Goal: Transaction & Acquisition: Subscribe to service/newsletter

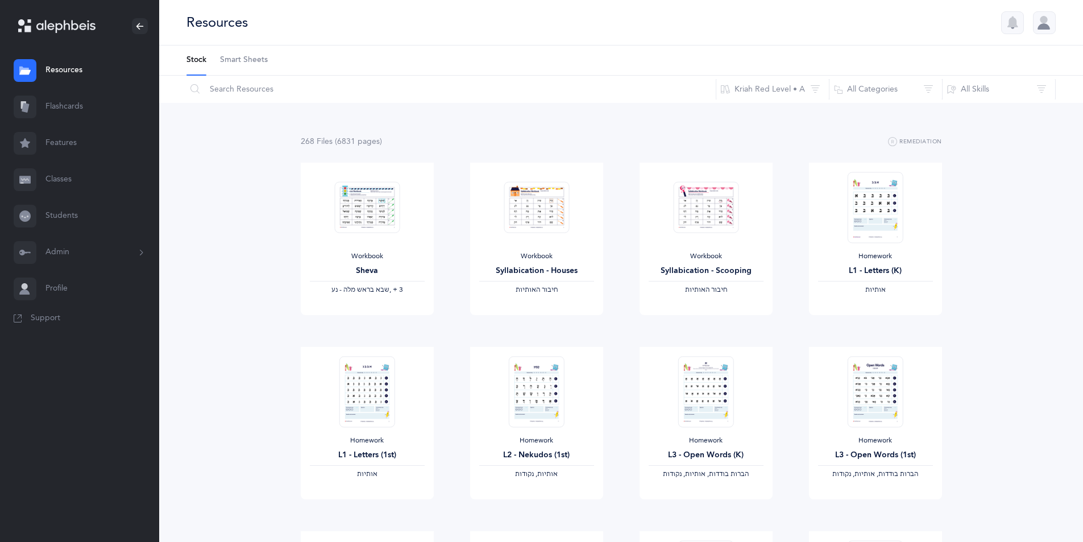
click at [49, 253] on button "Admin" at bounding box center [79, 252] width 159 height 36
click at [64, 282] on link "Staff" at bounding box center [102, 283] width 114 height 25
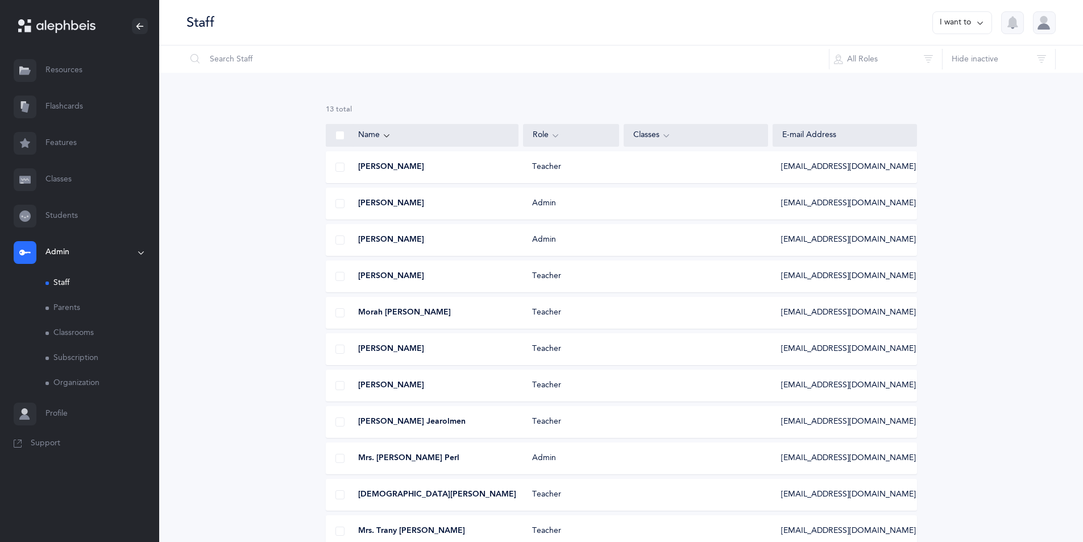
click at [59, 383] on link "Organization" at bounding box center [102, 383] width 114 height 25
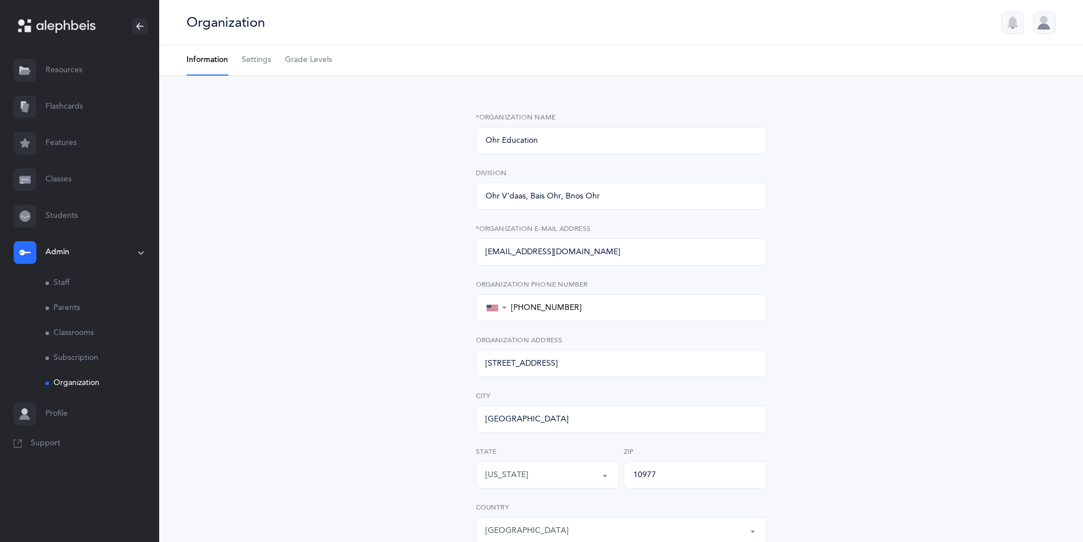
click at [74, 357] on link "Subscription" at bounding box center [102, 358] width 114 height 25
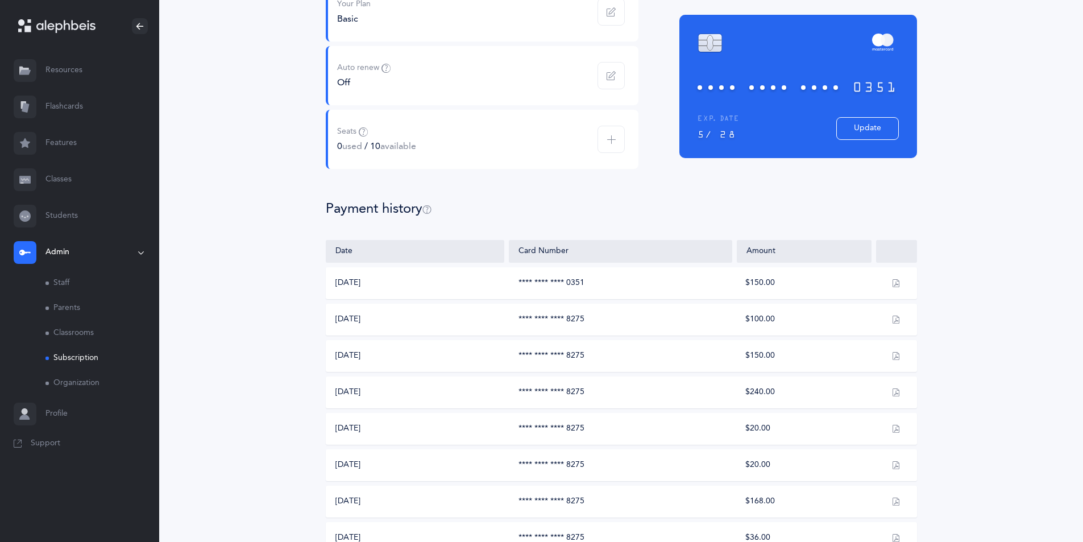
scroll to position [152, 0]
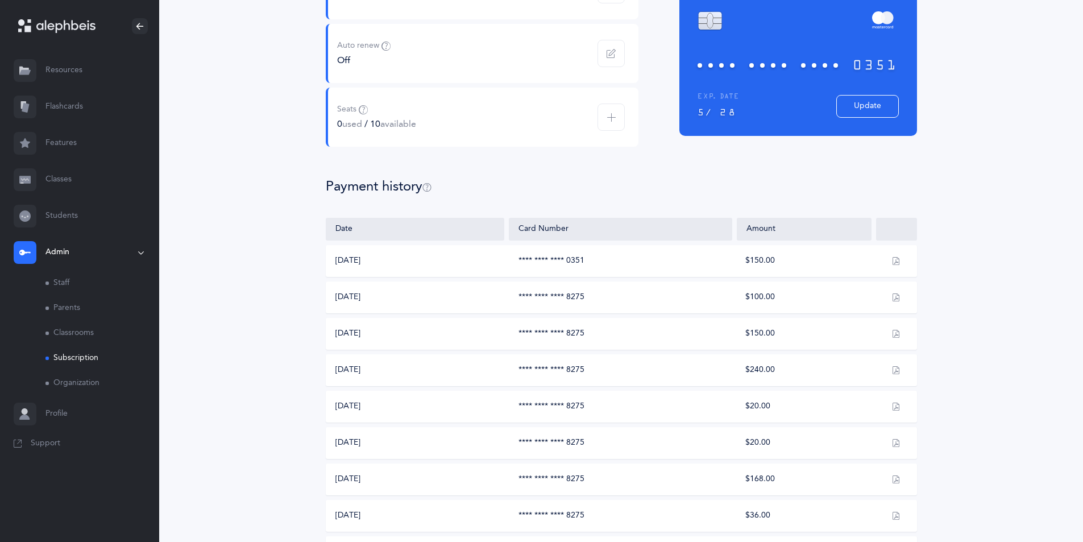
click at [895, 263] on icon "button" at bounding box center [896, 260] width 8 height 9
click at [899, 263] on icon "button" at bounding box center [896, 260] width 8 height 9
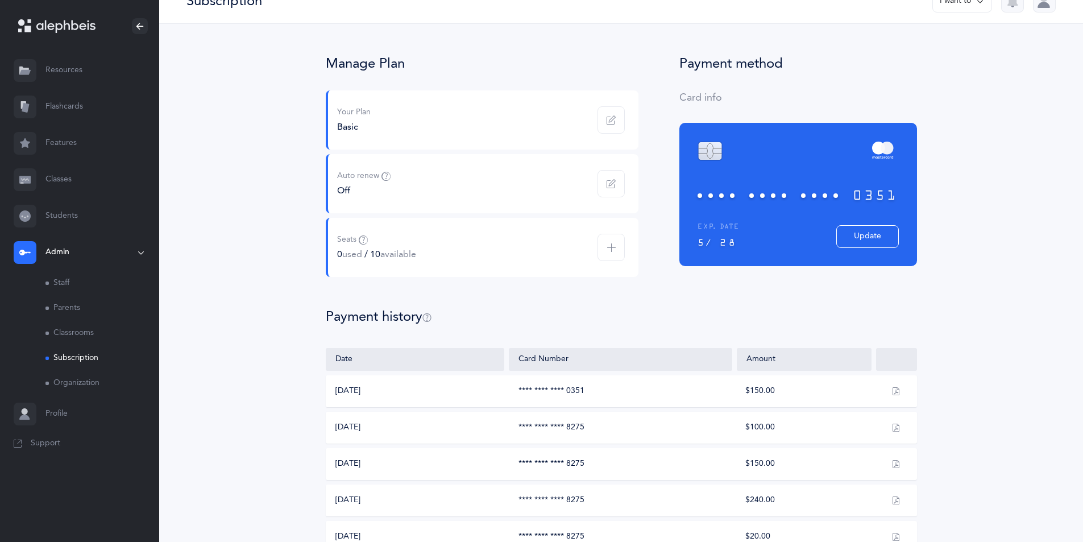
scroll to position [0, 0]
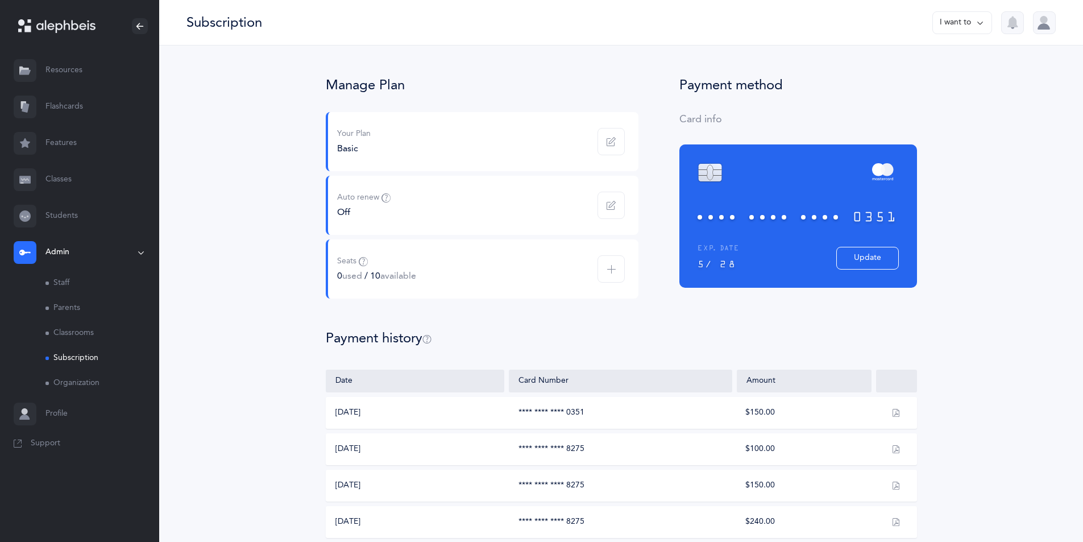
click at [604, 140] on span "button" at bounding box center [610, 141] width 27 height 27
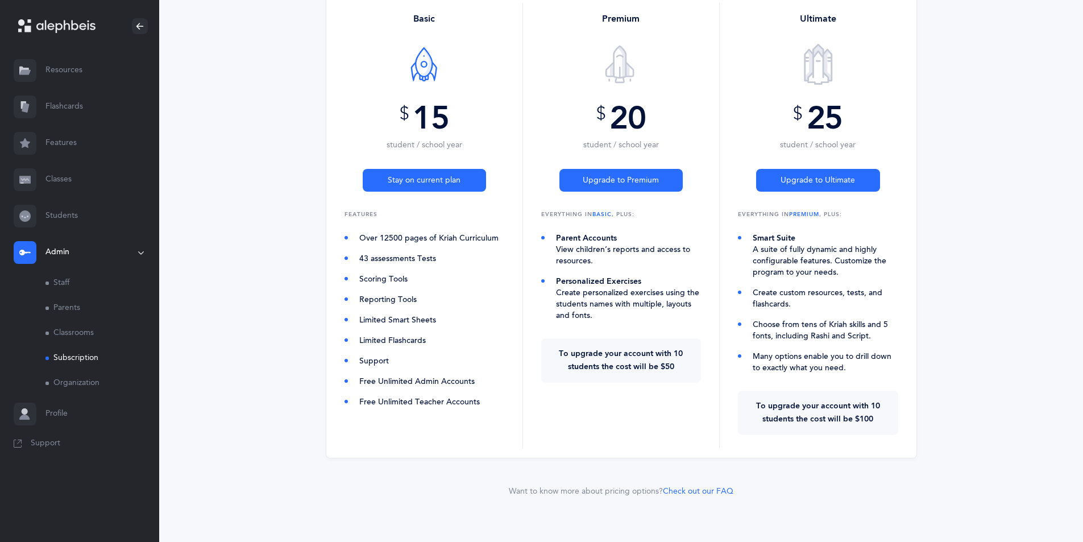
scroll to position [154, 0]
click at [815, 177] on span "Upgrade to Ultimate" at bounding box center [817, 180] width 74 height 12
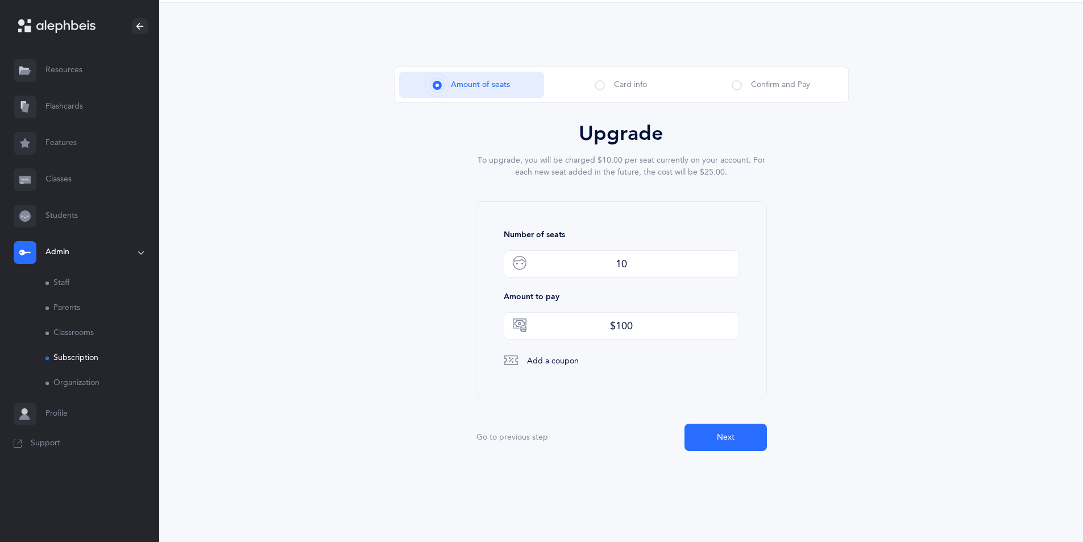
scroll to position [0, 0]
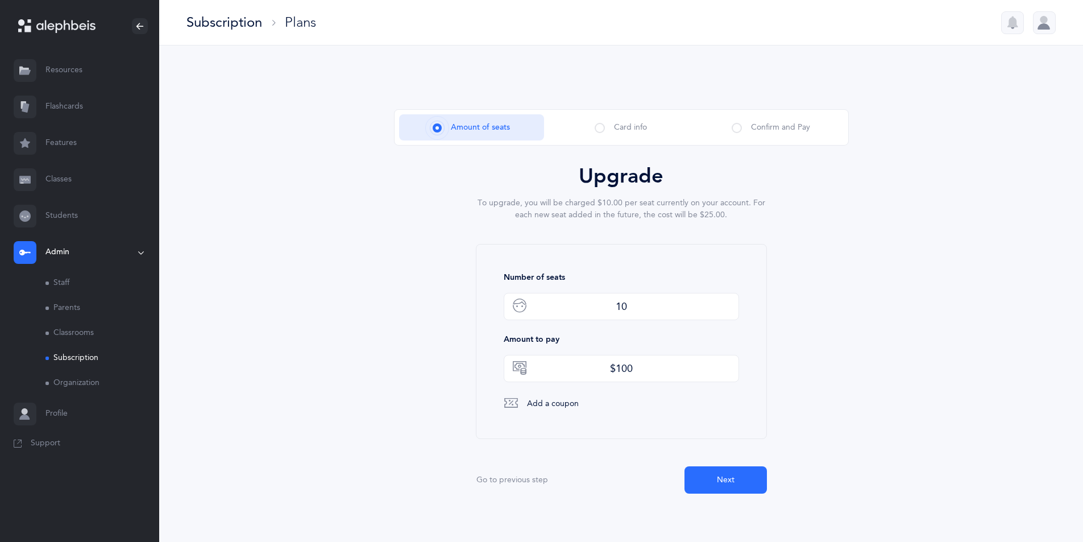
drag, startPoint x: 622, startPoint y: 309, endPoint x: 615, endPoint y: 309, distance: 6.8
click at [615, 309] on div "10" at bounding box center [621, 306] width 235 height 27
click at [636, 296] on div "10" at bounding box center [621, 306] width 235 height 27
click at [626, 304] on div "10" at bounding box center [621, 306] width 235 height 27
click at [624, 305] on div "10" at bounding box center [621, 306] width 235 height 27
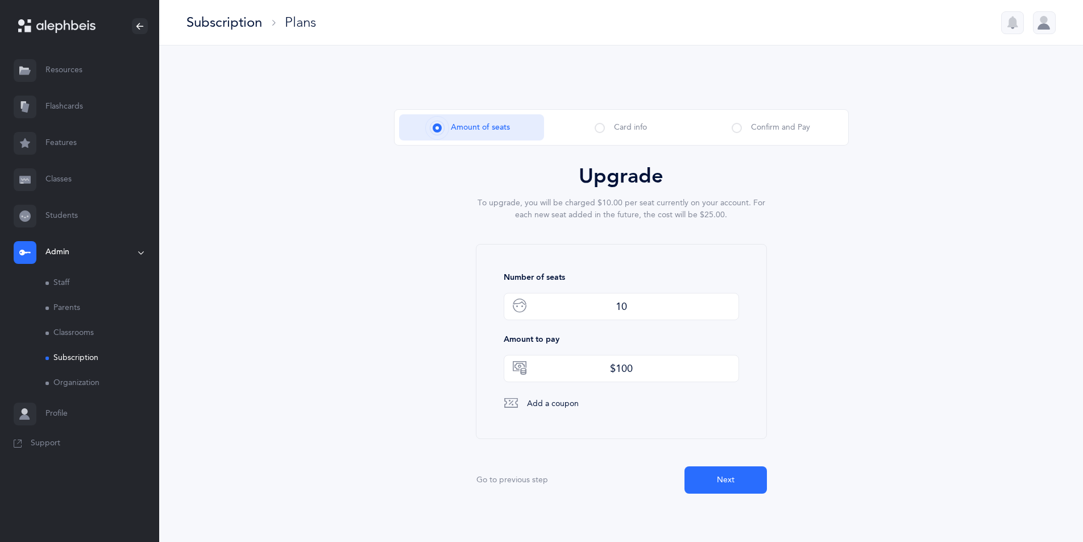
click at [623, 305] on div "10" at bounding box center [621, 306] width 235 height 27
click at [622, 305] on div "10" at bounding box center [621, 306] width 235 height 27
click at [614, 306] on div "10" at bounding box center [621, 306] width 235 height 27
click at [618, 304] on div "10" at bounding box center [621, 306] width 235 height 27
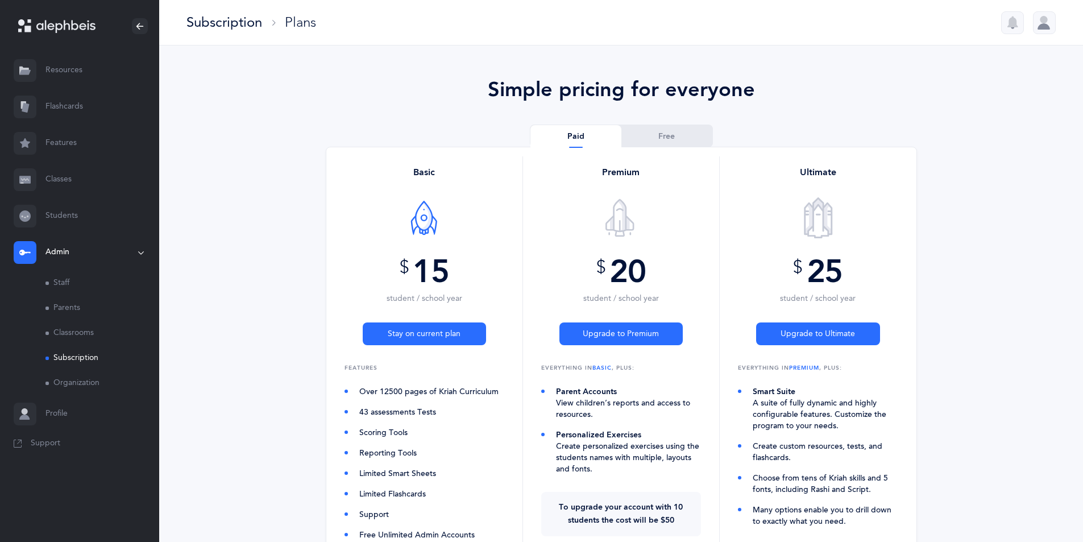
scroll to position [154, 0]
